Goal: Use online tool/utility: Utilize a website feature to perform a specific function

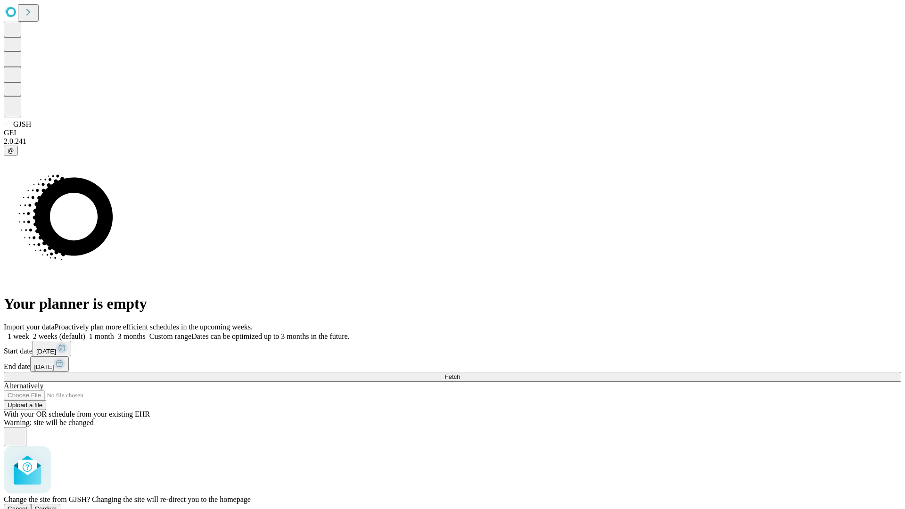
click at [57, 505] on span "Confirm" at bounding box center [46, 508] width 22 height 7
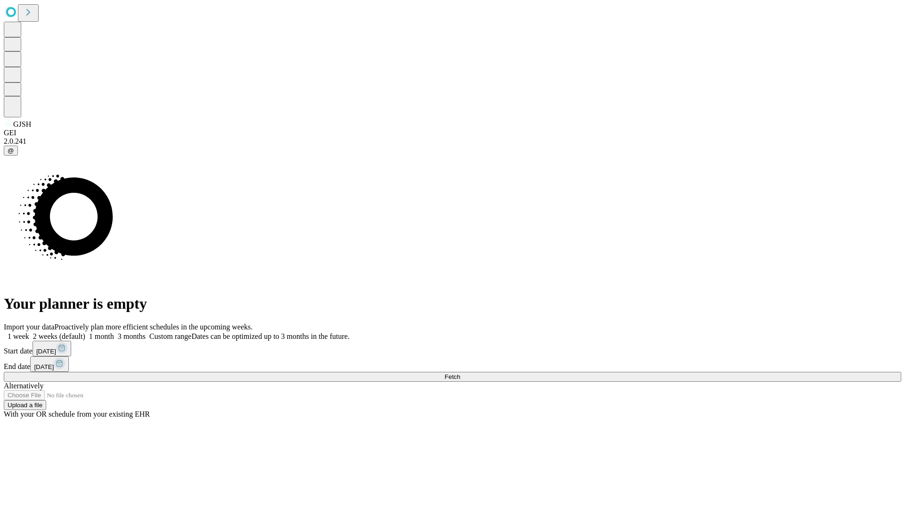
click at [114, 332] on label "1 month" at bounding box center [99, 336] width 29 height 8
click at [460, 373] on span "Fetch" at bounding box center [452, 376] width 16 height 7
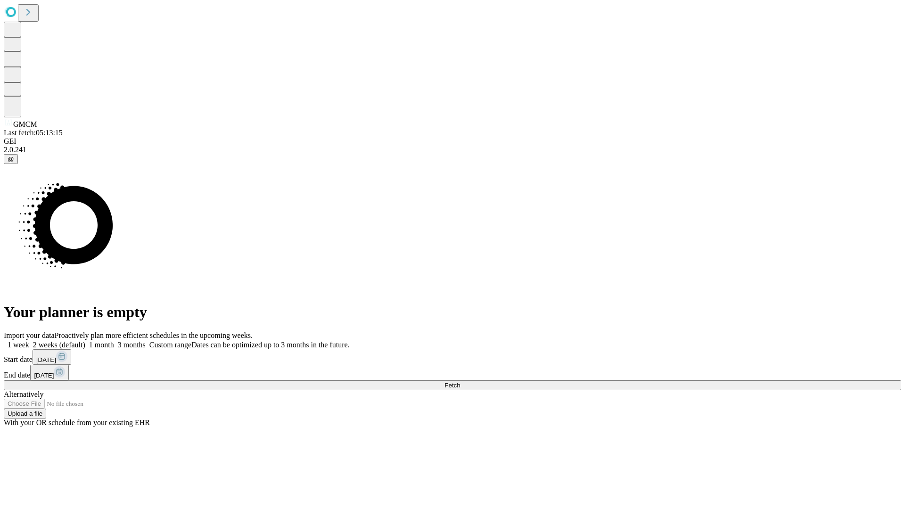
click at [114, 341] on label "1 month" at bounding box center [99, 345] width 29 height 8
click at [460, 382] on span "Fetch" at bounding box center [452, 385] width 16 height 7
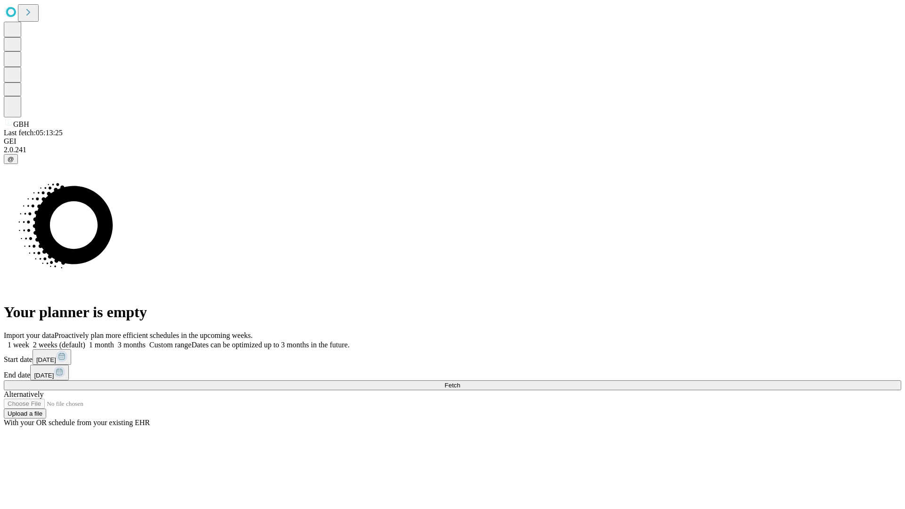
click at [114, 341] on label "1 month" at bounding box center [99, 345] width 29 height 8
click at [460, 382] on span "Fetch" at bounding box center [452, 385] width 16 height 7
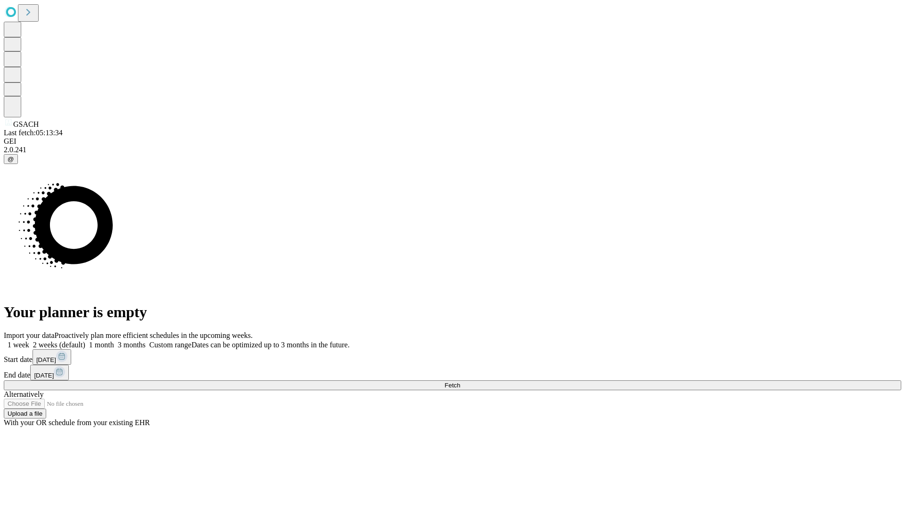
click at [114, 341] on label "1 month" at bounding box center [99, 345] width 29 height 8
click at [460, 382] on span "Fetch" at bounding box center [452, 385] width 16 height 7
click at [114, 341] on label "1 month" at bounding box center [99, 345] width 29 height 8
click at [460, 382] on span "Fetch" at bounding box center [452, 385] width 16 height 7
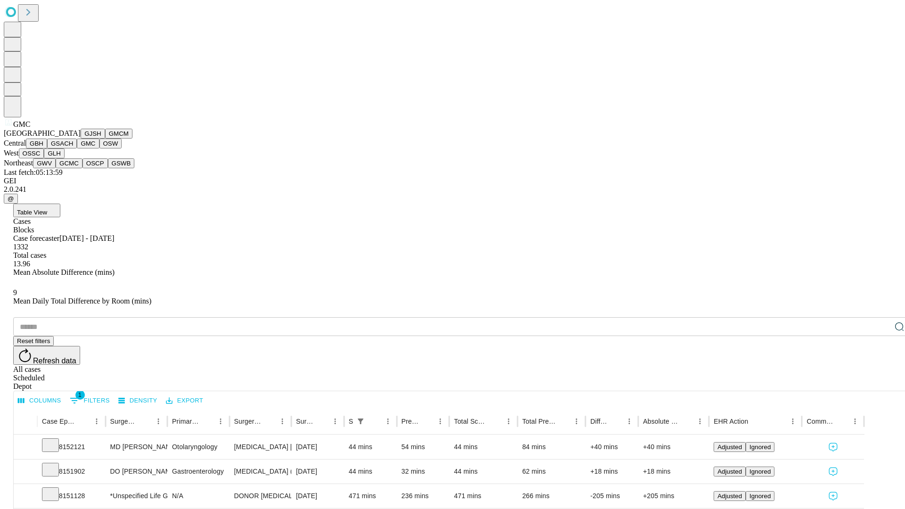
click at [99, 148] on button "OSW" at bounding box center [110, 144] width 23 height 10
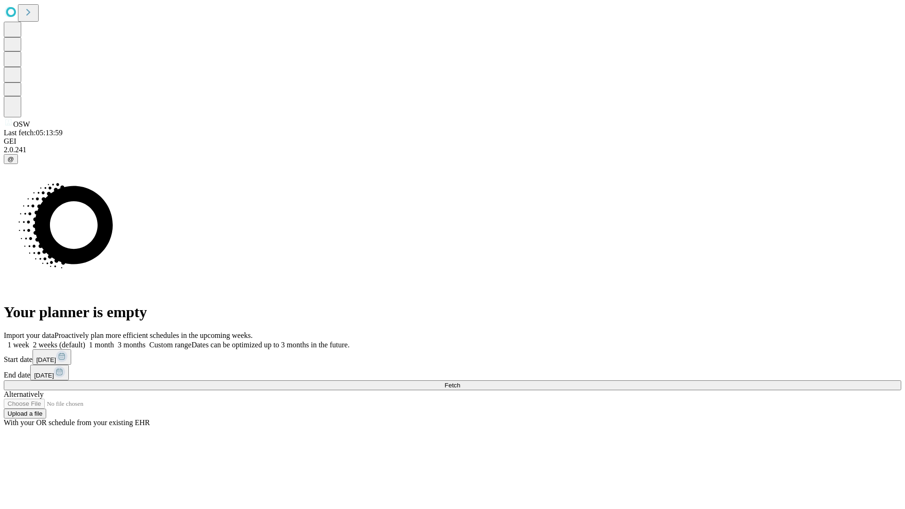
click at [460, 382] on span "Fetch" at bounding box center [452, 385] width 16 height 7
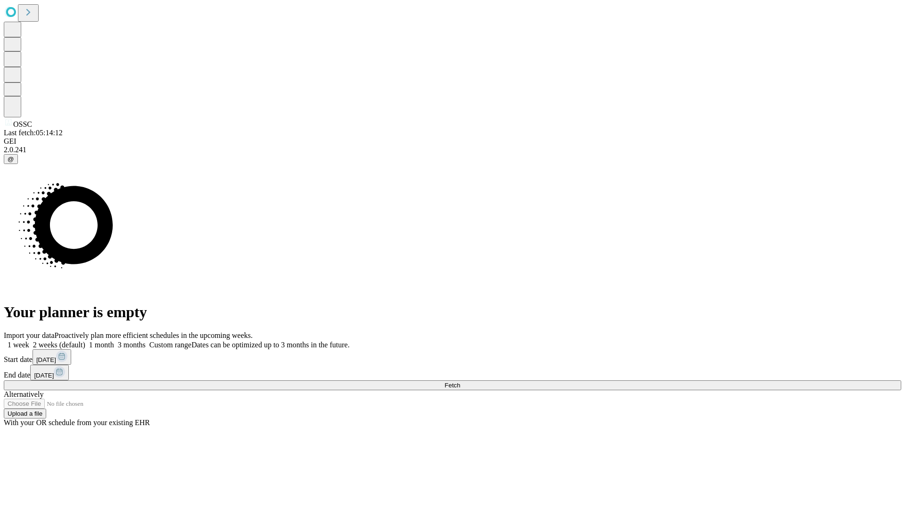
click at [460, 382] on span "Fetch" at bounding box center [452, 385] width 16 height 7
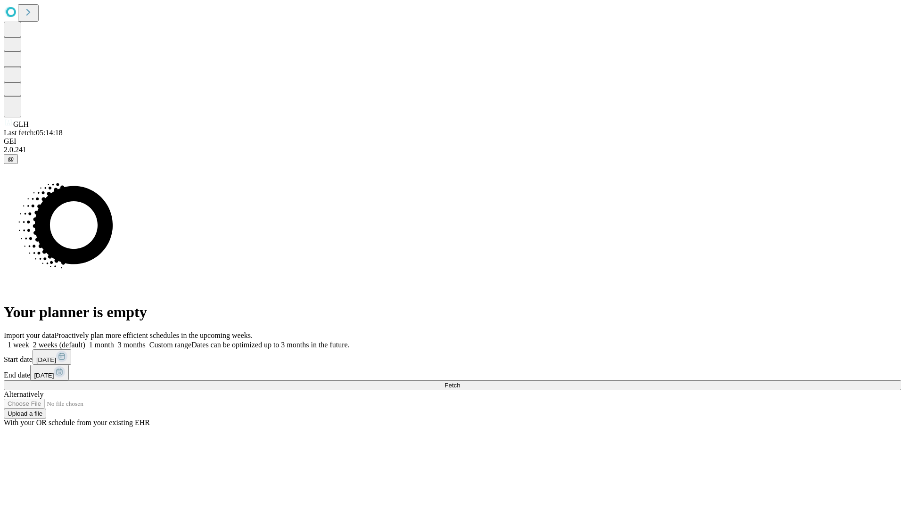
click at [114, 341] on label "1 month" at bounding box center [99, 345] width 29 height 8
click at [460, 382] on span "Fetch" at bounding box center [452, 385] width 16 height 7
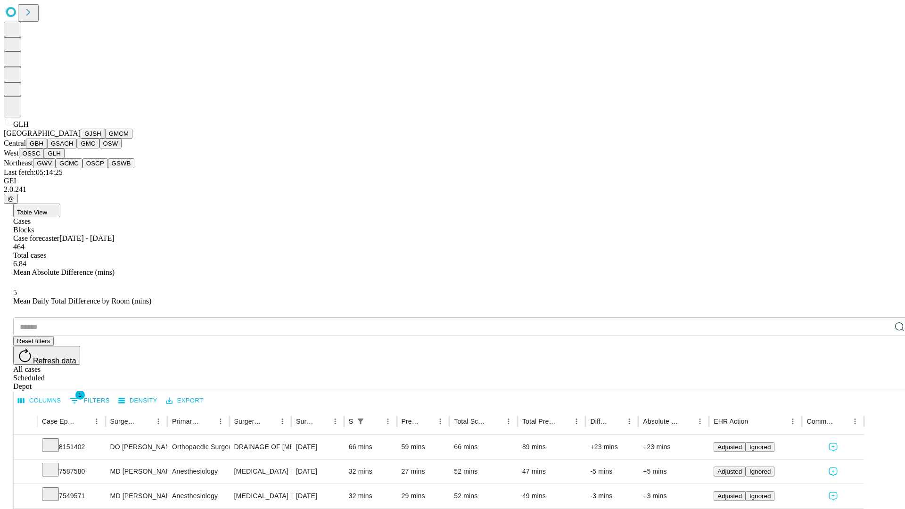
click at [56, 168] on button "GWV" at bounding box center [44, 163] width 23 height 10
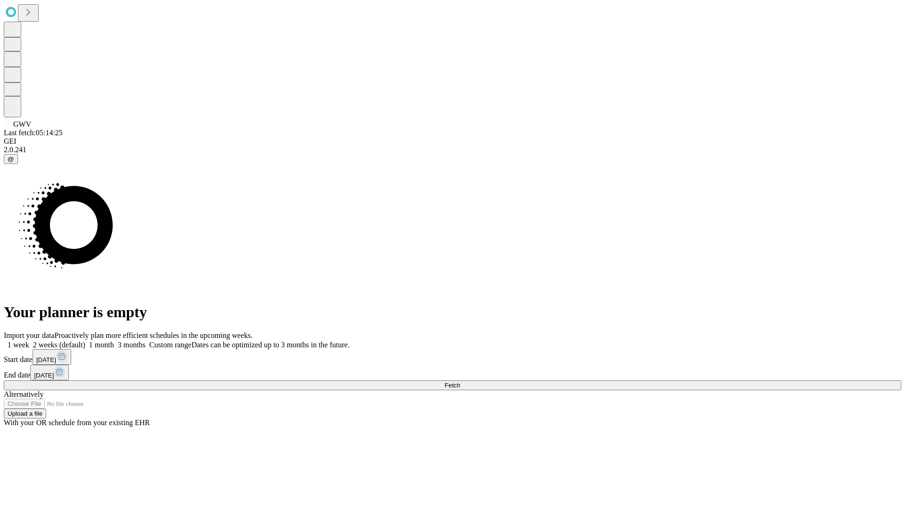
click at [114, 341] on label "1 month" at bounding box center [99, 345] width 29 height 8
click at [460, 382] on span "Fetch" at bounding box center [452, 385] width 16 height 7
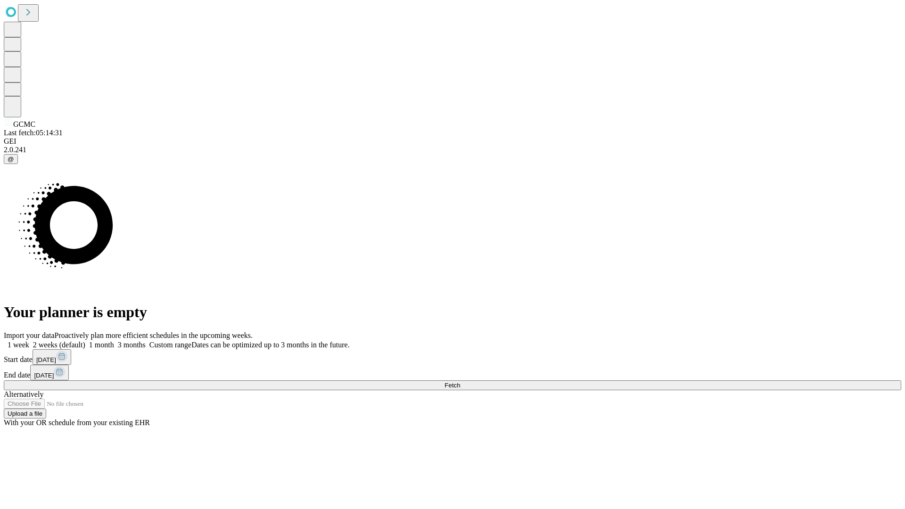
click at [114, 341] on label "1 month" at bounding box center [99, 345] width 29 height 8
click at [460, 382] on span "Fetch" at bounding box center [452, 385] width 16 height 7
click at [114, 341] on label "1 month" at bounding box center [99, 345] width 29 height 8
click at [460, 382] on span "Fetch" at bounding box center [452, 385] width 16 height 7
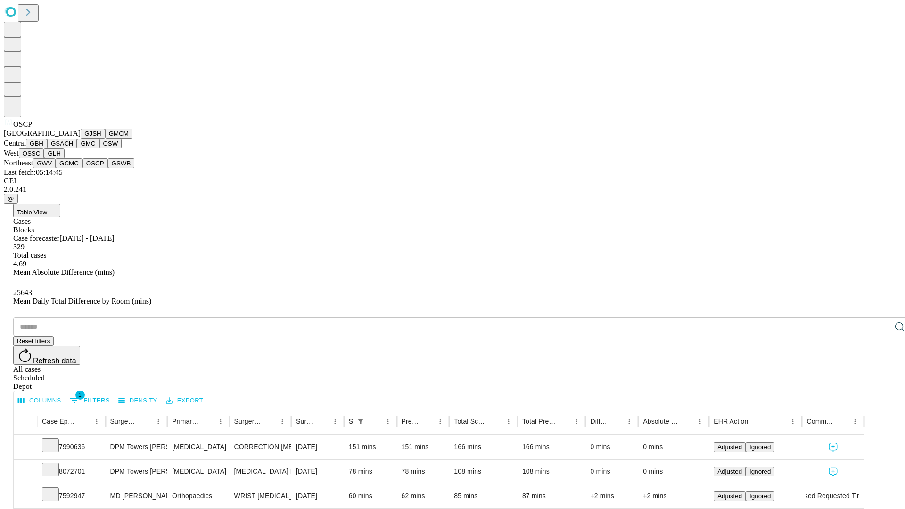
click at [108, 168] on button "GSWB" at bounding box center [121, 163] width 27 height 10
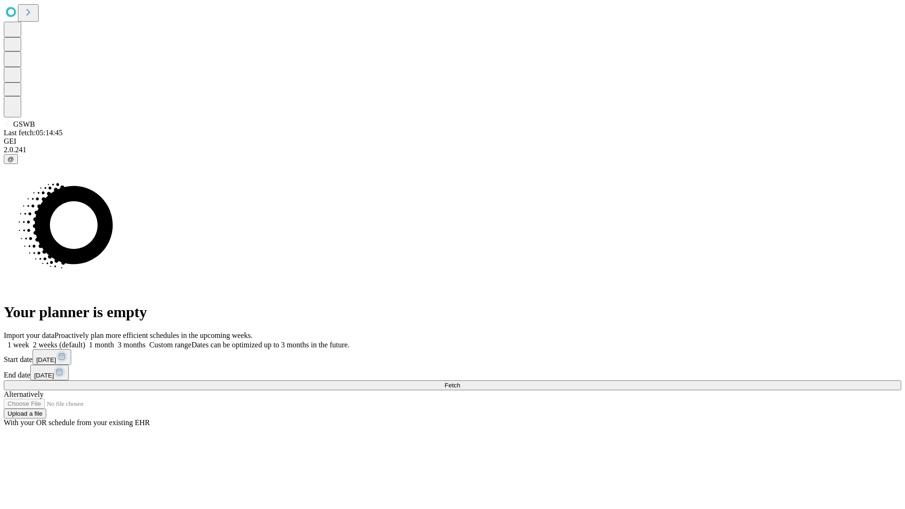
click at [114, 341] on label "1 month" at bounding box center [99, 345] width 29 height 8
click at [460, 382] on span "Fetch" at bounding box center [452, 385] width 16 height 7
